Goal: Information Seeking & Learning: Learn about a topic

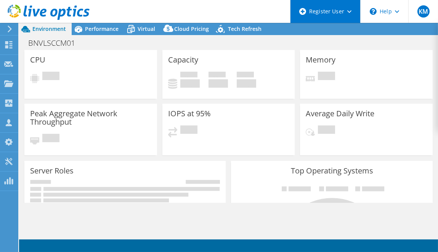
select select "USD"
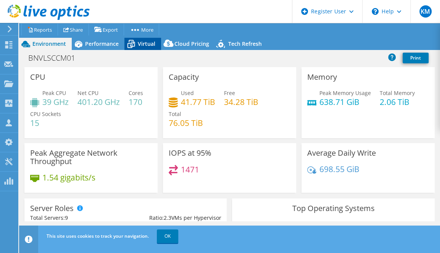
click at [147, 43] on span "Virtual" at bounding box center [147, 43] width 18 height 7
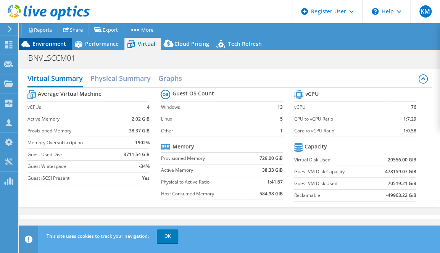
click at [55, 46] on span "Environment" at bounding box center [49, 43] width 34 height 7
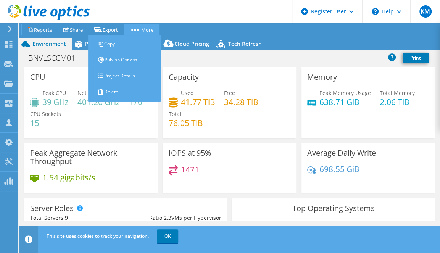
click at [140, 35] on link "More" at bounding box center [141, 30] width 35 height 12
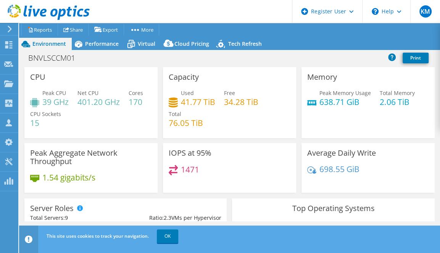
click at [177, 62] on div "BNVLSCCM01 Print" at bounding box center [229, 58] width 421 height 14
click at [150, 51] on div "BNVLSCCM01 Print" at bounding box center [229, 58] width 421 height 14
click at [150, 49] on div "Virtual" at bounding box center [142, 44] width 37 height 12
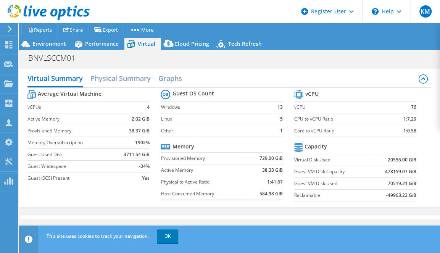
scroll to position [14, 0]
drag, startPoint x: 379, startPoint y: 180, endPoint x: 387, endPoint y: 182, distance: 7.8
click at [387, 182] on td "70519.21 GiB" at bounding box center [393, 183] width 45 height 12
drag, startPoint x: 387, startPoint y: 182, endPoint x: 361, endPoint y: 177, distance: 26.3
click at [361, 177] on td "Guest VM Disk Used" at bounding box center [332, 183] width 77 height 12
